Goal: Register for event/course

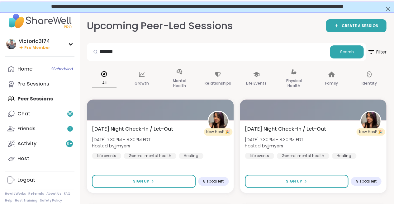
click at [26, 99] on div "Home 2 Scheduled Pro Sessions Peer Sessions Chat 99 Friends 1 Activity 9 + Host" at bounding box center [39, 114] width 69 height 105
click at [128, 53] on input "*******" at bounding box center [208, 51] width 238 height 12
type input "*"
click at [33, 97] on div "Home 2 Scheduled Pro Sessions Peer Sessions Chat 99 Friends 1 Activity 9 + Host" at bounding box center [39, 114] width 69 height 105
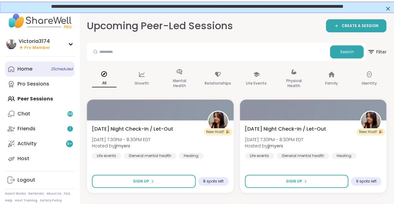
click at [22, 74] on link "Home 2 Scheduled" at bounding box center [39, 69] width 69 height 15
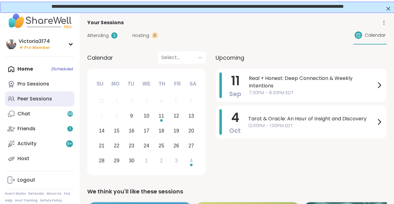
click at [31, 99] on div "Peer Sessions" at bounding box center [34, 99] width 35 height 7
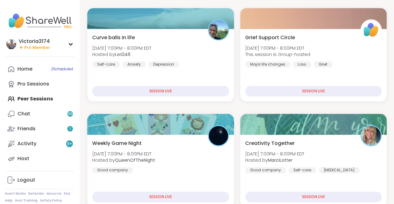
scroll to position [93, 0]
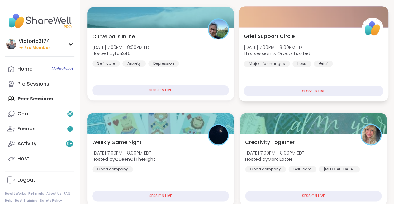
click at [241, 89] on div "Grief Support Circle [DATE] 7:00PM - 8:00PM EDT This session is Group-hosted Ma…" at bounding box center [313, 64] width 149 height 74
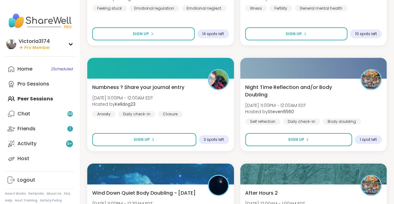
scroll to position [1089, 0]
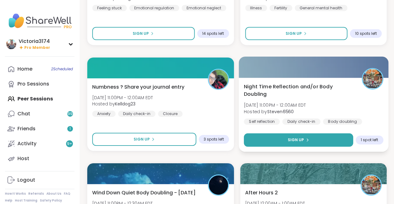
click at [292, 136] on button "Sign Up" at bounding box center [298, 140] width 109 height 13
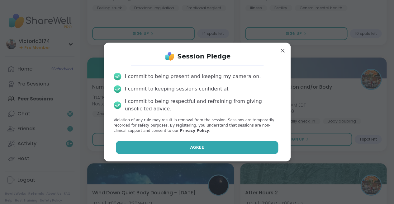
click at [213, 148] on button "Agree" at bounding box center [197, 147] width 162 height 13
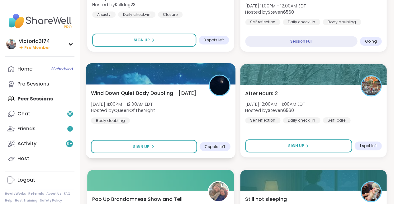
scroll to position [1190, 0]
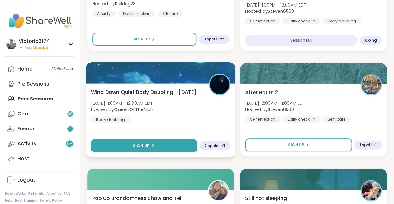
click at [155, 146] on button "Sign Up" at bounding box center [144, 145] width 106 height 13
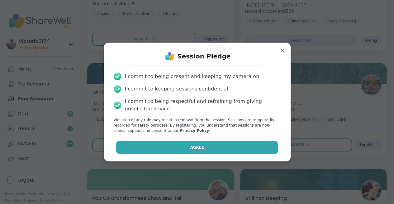
click at [172, 147] on button "Agree" at bounding box center [197, 147] width 162 height 13
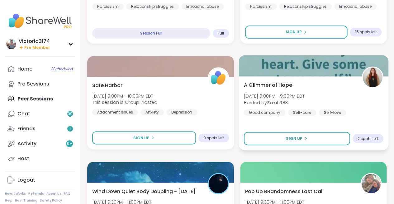
scroll to position [774, 0]
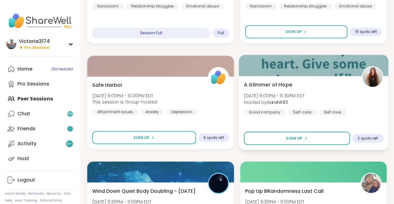
click at [273, 95] on span "[DATE] 9:00PM - 9:30PM EDT" at bounding box center [274, 96] width 61 height 6
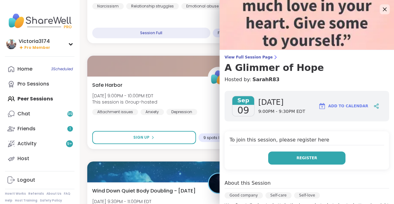
click at [278, 159] on button "Register" at bounding box center [306, 158] width 77 height 13
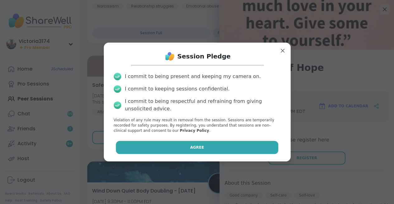
click at [191, 142] on button "Agree" at bounding box center [197, 147] width 162 height 13
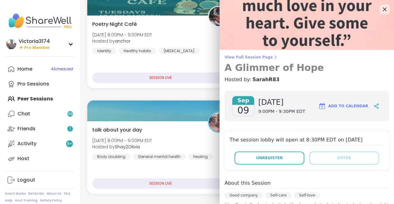
scroll to position [469, 0]
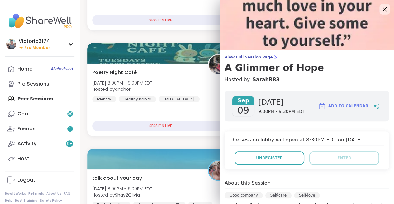
click at [384, 9] on icon at bounding box center [385, 9] width 8 height 8
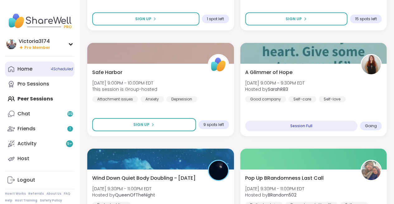
click at [23, 72] on div "Home 4 Scheduled" at bounding box center [24, 69] width 15 height 7
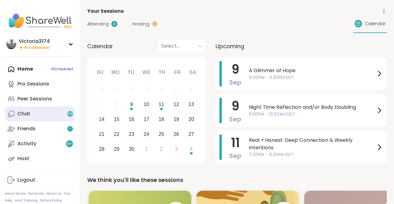
click at [36, 110] on link "Chat 99" at bounding box center [39, 114] width 69 height 15
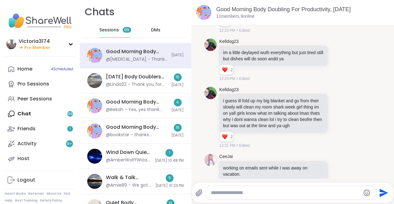
scroll to position [938, 0]
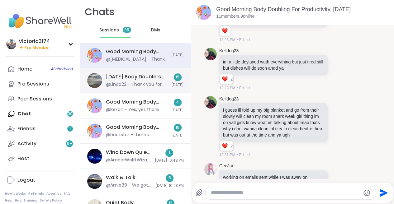
click at [122, 82] on div "@Linda22 - Thank you for hosting Amber! See you all later 😊" at bounding box center [137, 85] width 62 height 6
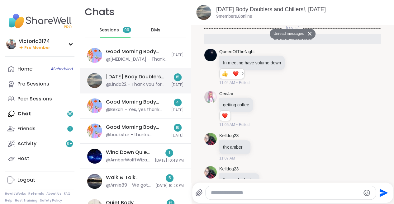
scroll to position [653, 0]
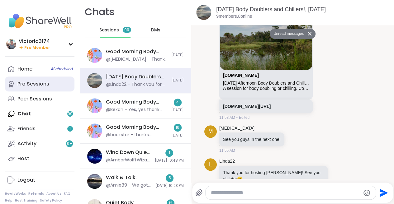
click at [21, 87] on div "Pro Sessions" at bounding box center [33, 84] width 32 height 7
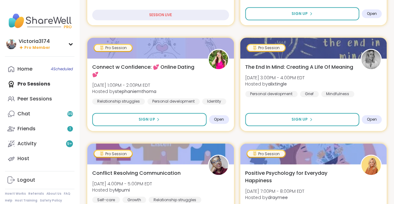
scroll to position [168, 0]
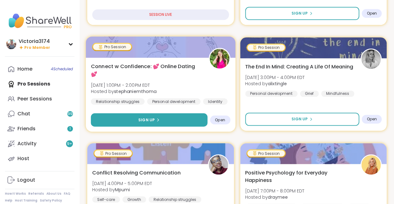
click at [133, 120] on button "Sign Up" at bounding box center [149, 119] width 116 height 13
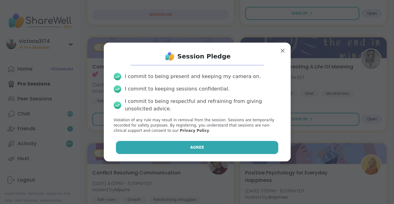
click at [189, 147] on button "Agree" at bounding box center [197, 147] width 162 height 13
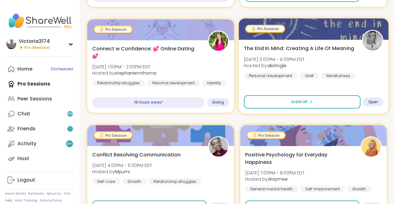
scroll to position [187, 0]
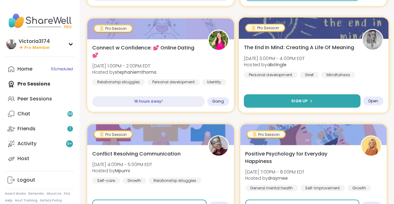
click at [274, 100] on button "Sign Up" at bounding box center [302, 100] width 116 height 13
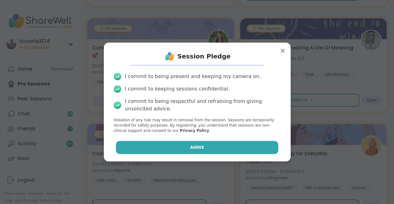
click at [201, 145] on span "Agree" at bounding box center [197, 148] width 14 height 6
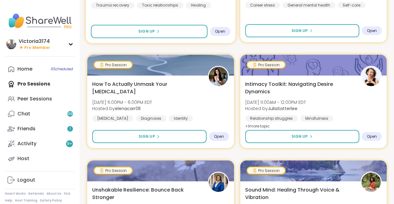
scroll to position [469, 0]
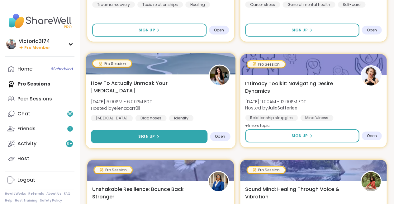
click at [164, 135] on button "Sign Up" at bounding box center [149, 136] width 116 height 13
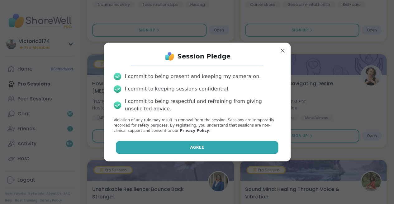
click at [195, 146] on span "Agree" at bounding box center [197, 148] width 14 height 6
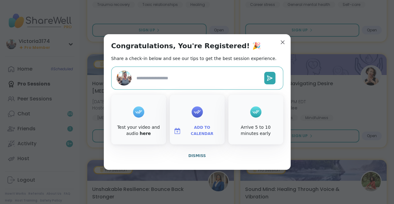
type textarea "*"
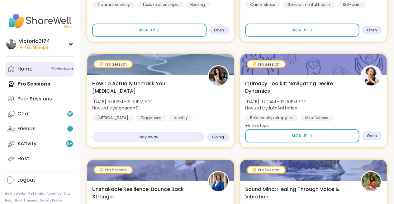
click at [26, 68] on div "Home 7 Scheduled" at bounding box center [24, 69] width 15 height 7
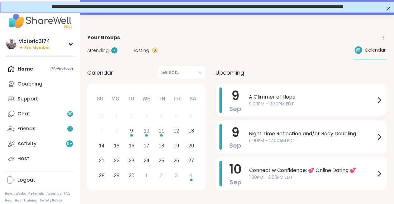
click at [281, 97] on span "A Glimmer of Hope" at bounding box center [312, 96] width 126 height 7
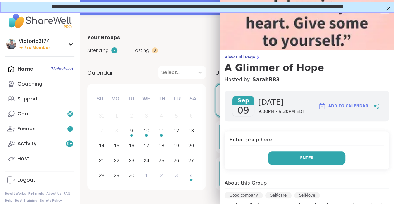
click at [293, 155] on button "Enter" at bounding box center [306, 158] width 77 height 13
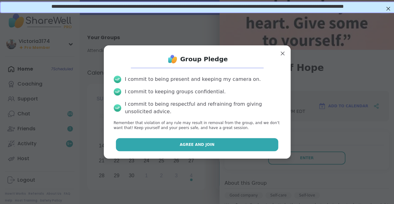
click at [204, 145] on span "Agree and Join" at bounding box center [197, 145] width 35 height 6
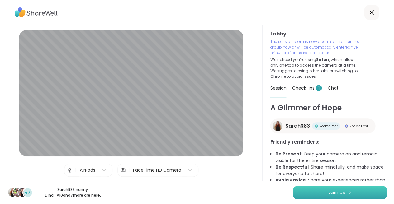
click at [328, 190] on span "Join now" at bounding box center [336, 193] width 17 height 6
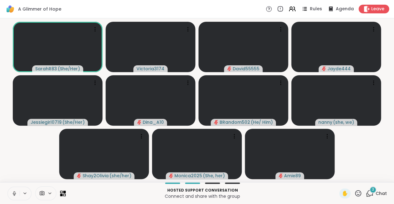
click at [13, 193] on icon at bounding box center [15, 194] width 6 height 6
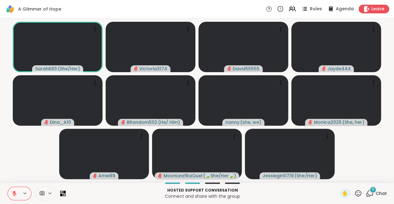
click at [371, 192] on div "6" at bounding box center [372, 190] width 7 height 7
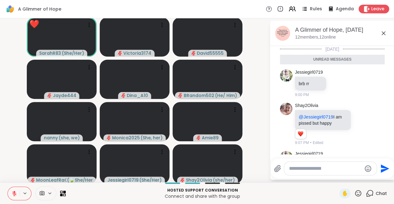
click at [384, 33] on icon at bounding box center [383, 33] width 7 height 7
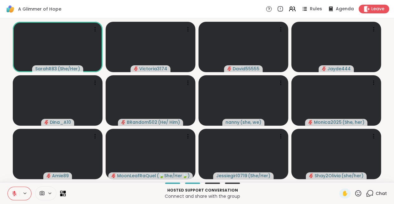
click at [16, 193] on icon at bounding box center [15, 194] width 6 height 6
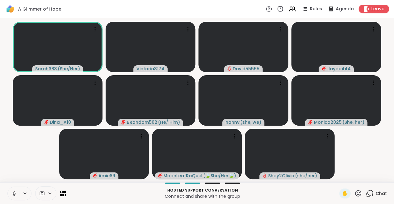
click at [13, 197] on button at bounding box center [14, 193] width 12 height 13
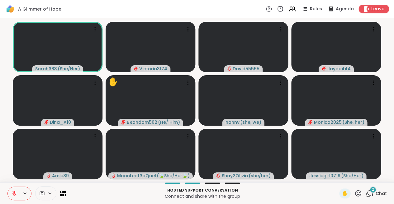
click at [357, 192] on icon at bounding box center [358, 193] width 6 height 6
click at [304, 192] on p "Hosted support conversation" at bounding box center [202, 191] width 266 height 6
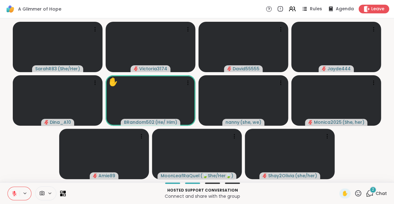
click at [357, 190] on icon at bounding box center [358, 194] width 8 height 8
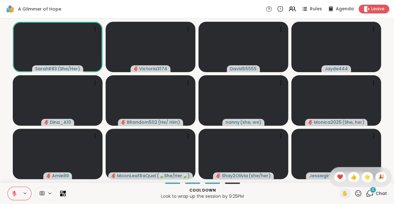
click at [372, 194] on icon at bounding box center [370, 194] width 8 height 8
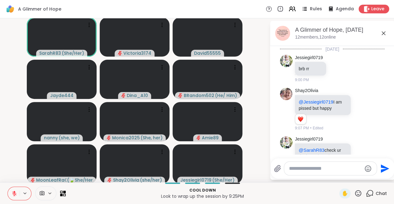
scroll to position [322, 0]
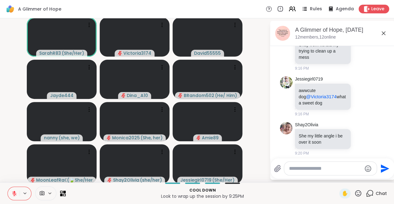
click at [328, 171] on textarea "Type your message" at bounding box center [325, 169] width 73 height 6
type textarea "**********"
click at [382, 166] on icon "Send" at bounding box center [385, 167] width 10 height 10
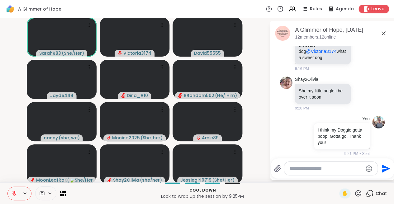
click at [379, 31] on div "A Glimmer of Hope, Sep 09" at bounding box center [342, 30] width 95 height 8
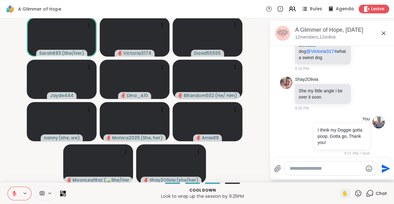
click at [384, 33] on icon at bounding box center [383, 33] width 7 height 7
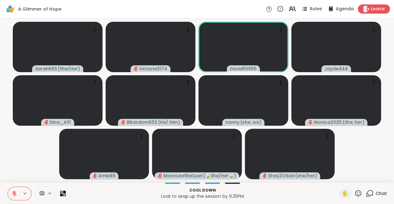
click at [375, 11] on span "Leave" at bounding box center [378, 9] width 14 height 7
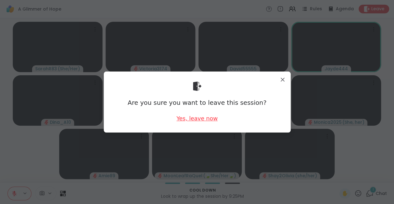
click at [201, 118] on div "Yes, leave now" at bounding box center [196, 119] width 41 height 8
